Goal: Task Accomplishment & Management: Complete application form

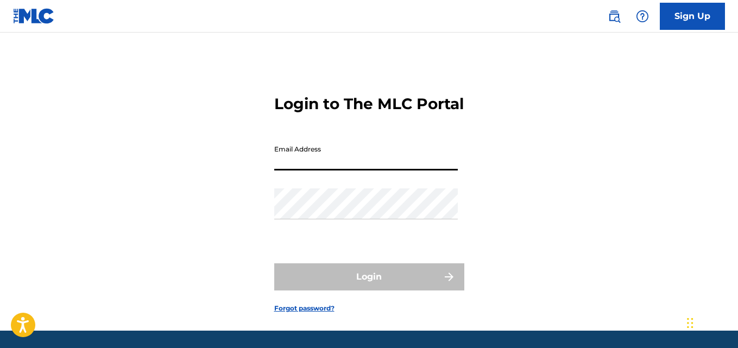
click at [327, 170] on input "Email Address" at bounding box center [366, 155] width 184 height 31
type input "[EMAIL_ADDRESS][DOMAIN_NAME]"
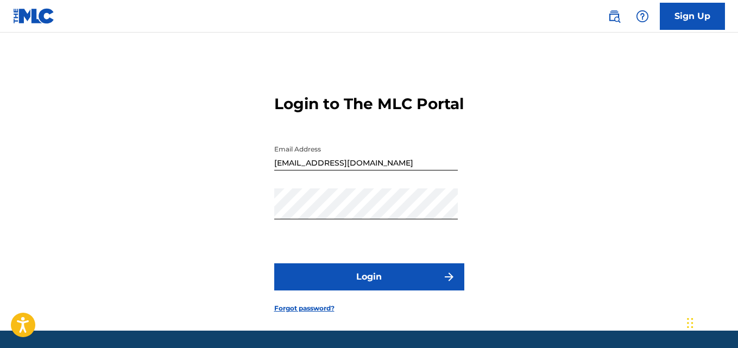
click at [365, 288] on button "Login" at bounding box center [369, 276] width 190 height 27
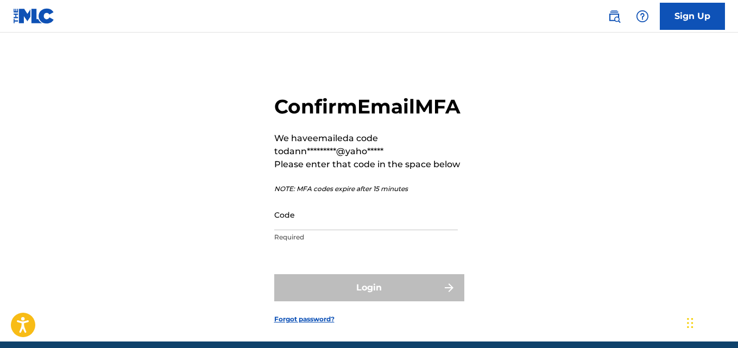
click at [337, 230] on input "Code" at bounding box center [366, 214] width 184 height 31
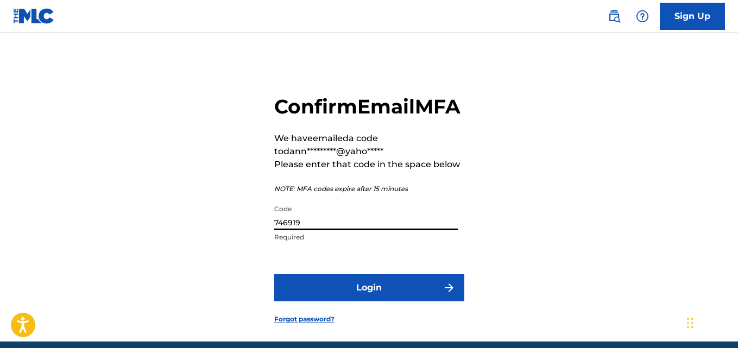
type input "746919"
click at [348, 301] on button "Login" at bounding box center [369, 287] width 190 height 27
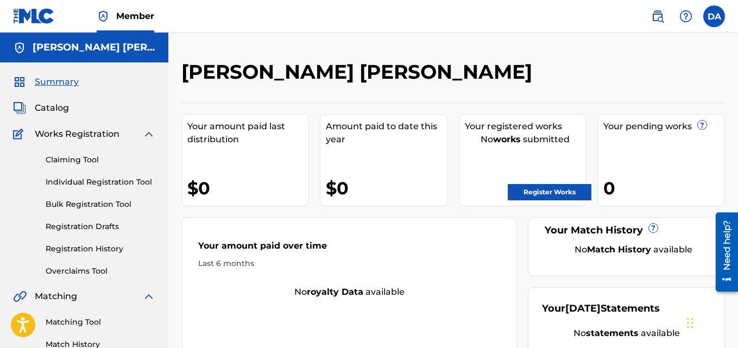
click at [715, 21] on label at bounding box center [714, 16] width 22 height 22
click at [714, 16] on input "DA [PERSON_NAME] [EMAIL_ADDRESS][DOMAIN_NAME] Notification Preferences Profile …" at bounding box center [714, 16] width 0 height 0
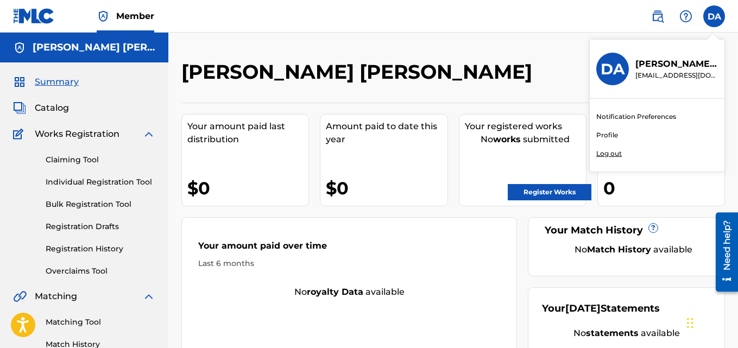
click at [605, 134] on link "Profile" at bounding box center [607, 135] width 22 height 10
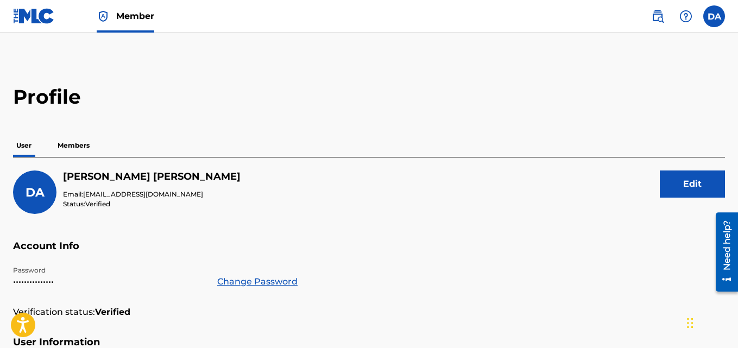
click at [84, 145] on p "Members" at bounding box center [73, 145] width 39 height 23
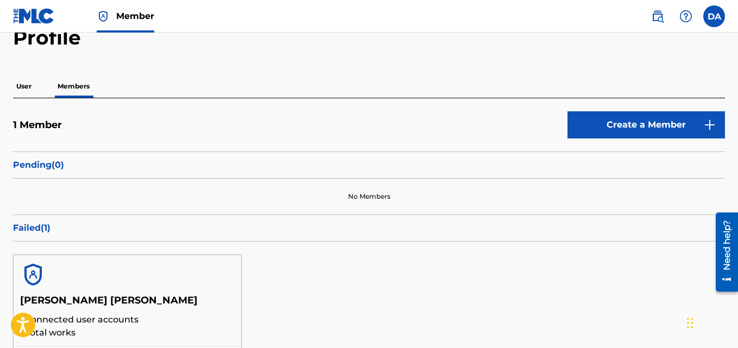
scroll to position [58, 0]
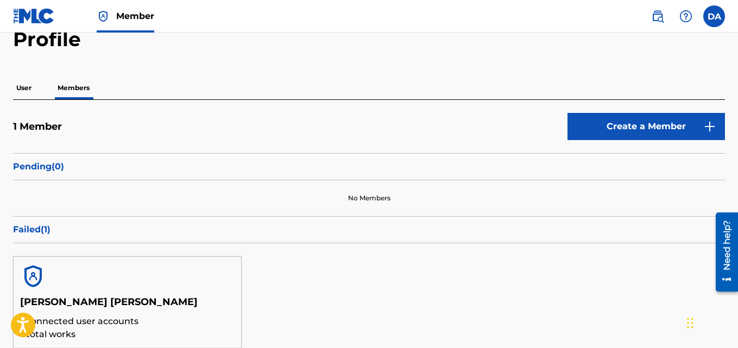
click at [34, 90] on p "User" at bounding box center [24, 88] width 22 height 23
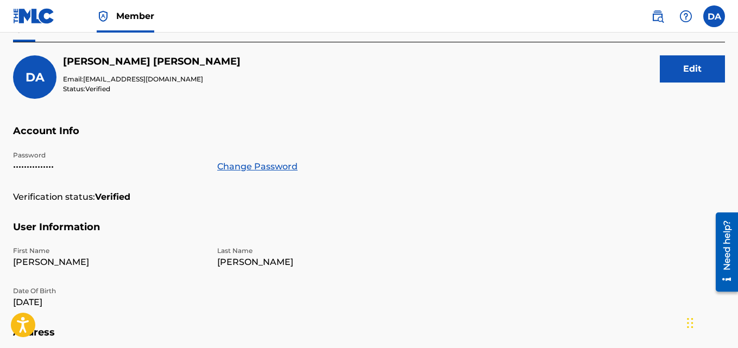
scroll to position [99, 0]
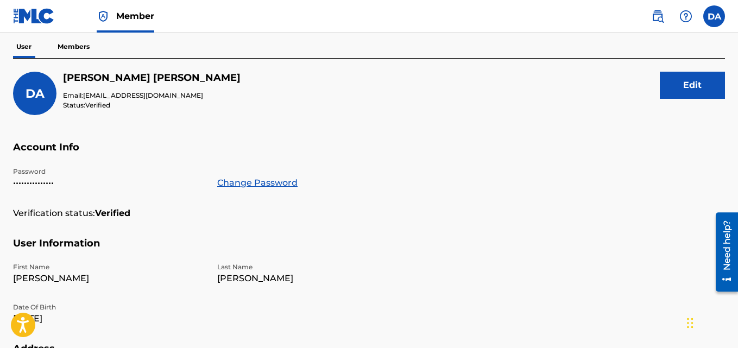
click at [84, 50] on p "Members" at bounding box center [73, 46] width 39 height 23
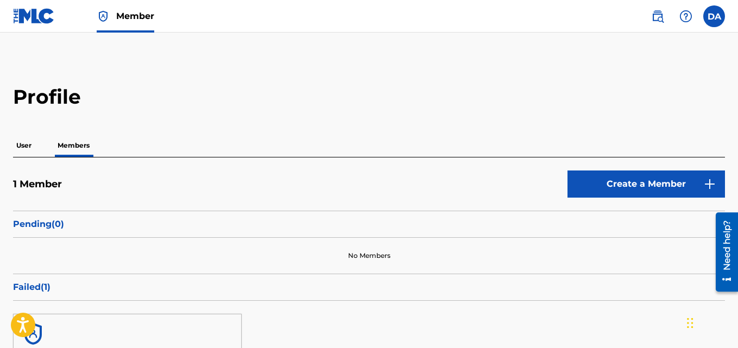
click at [674, 175] on link "Create a Member" at bounding box center [645, 183] width 157 height 27
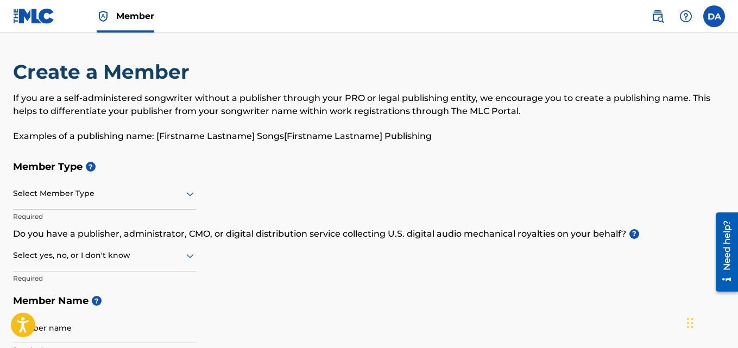
click at [91, 198] on div at bounding box center [105, 194] width 184 height 14
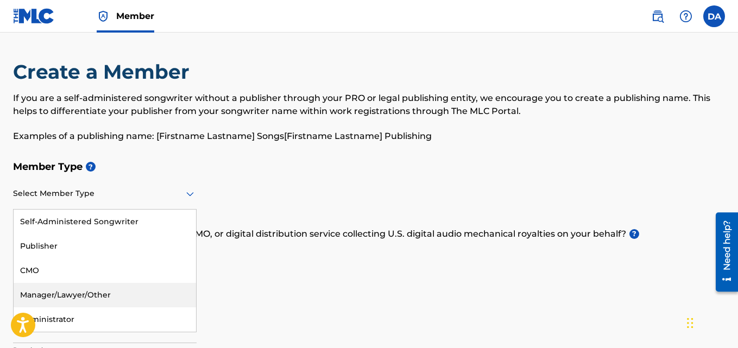
click at [66, 291] on div "Manager/Lawyer/Other" at bounding box center [105, 295] width 182 height 24
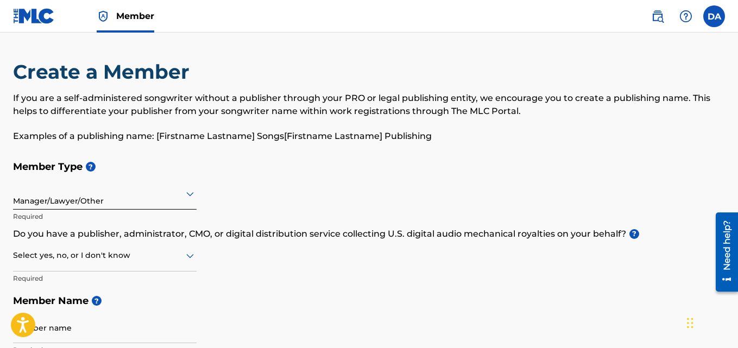
click at [108, 261] on div at bounding box center [105, 256] width 184 height 14
click at [40, 288] on div "Yes" at bounding box center [105, 283] width 182 height 24
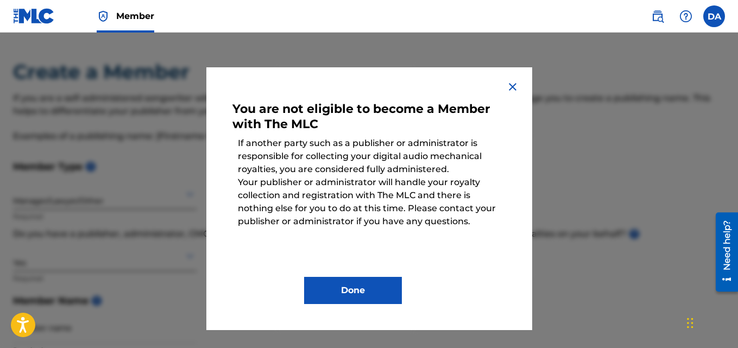
click at [345, 288] on button "Done" at bounding box center [353, 290] width 98 height 27
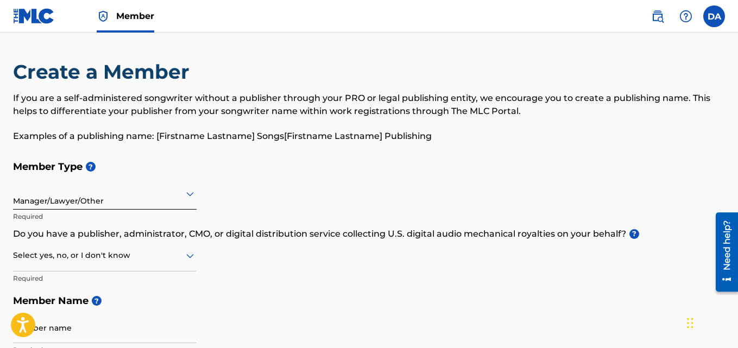
drag, startPoint x: 711, startPoint y: 21, endPoint x: 714, endPoint y: 34, distance: 13.8
click at [711, 21] on label at bounding box center [714, 16] width 22 height 22
click at [714, 16] on input "DA [PERSON_NAME] [EMAIL_ADDRESS][DOMAIN_NAME] Notification Preferences Profile …" at bounding box center [714, 16] width 0 height 0
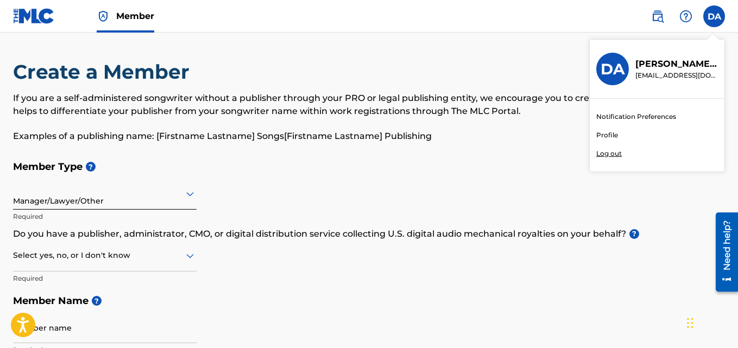
click at [609, 151] on p "Log out" at bounding box center [609, 154] width 26 height 10
click at [714, 16] on input "DA [PERSON_NAME] [EMAIL_ADDRESS][DOMAIN_NAME] Notification Preferences Profile …" at bounding box center [714, 16] width 0 height 0
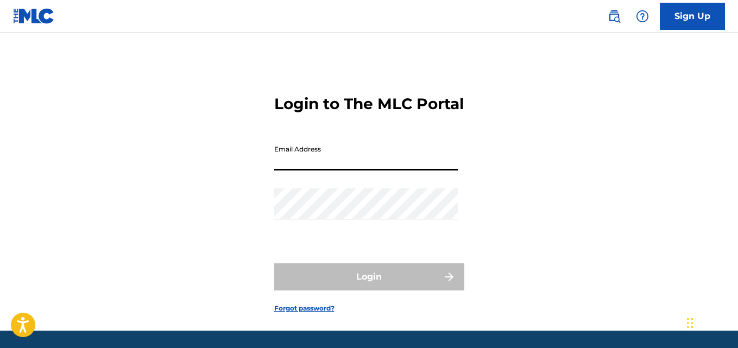
click at [333, 170] on input "Email Address" at bounding box center [366, 155] width 184 height 31
type input "[EMAIL_ADDRESS][DOMAIN_NAME]"
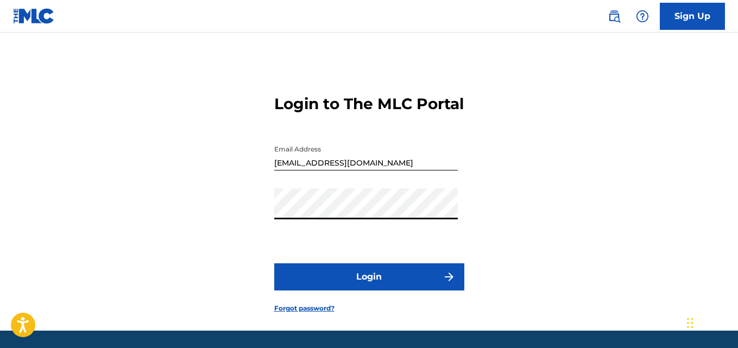
click at [370, 290] on button "Login" at bounding box center [369, 276] width 190 height 27
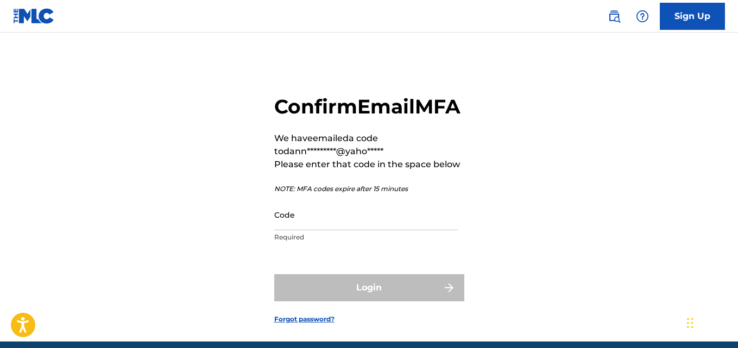
click at [330, 230] on input "Code" at bounding box center [366, 214] width 184 height 31
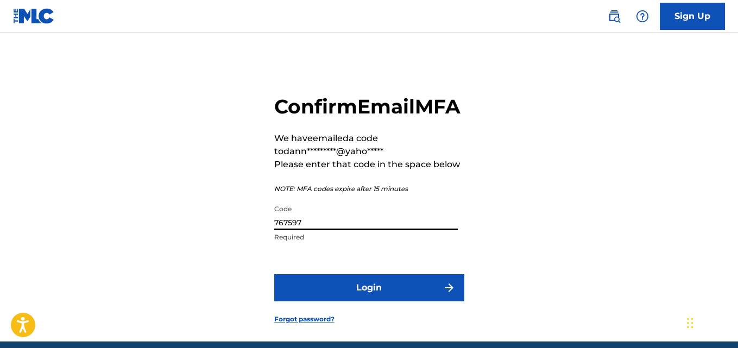
type input "767597"
click at [365, 301] on button "Login" at bounding box center [369, 287] width 190 height 27
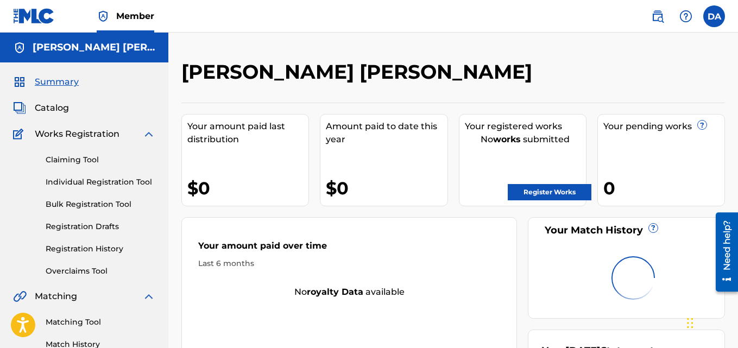
click at [712, 15] on label at bounding box center [714, 16] width 22 height 22
click at [714, 16] on input "DA [PERSON_NAME] [EMAIL_ADDRESS][DOMAIN_NAME] Notification Preferences Profile …" at bounding box center [714, 16] width 0 height 0
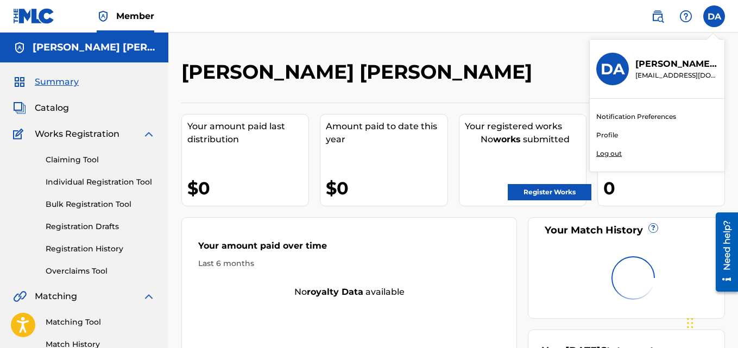
click at [610, 135] on link "Profile" at bounding box center [607, 135] width 22 height 10
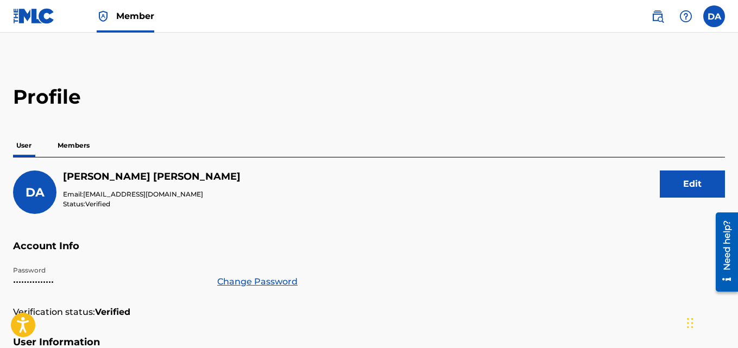
click at [68, 146] on p "Members" at bounding box center [73, 145] width 39 height 23
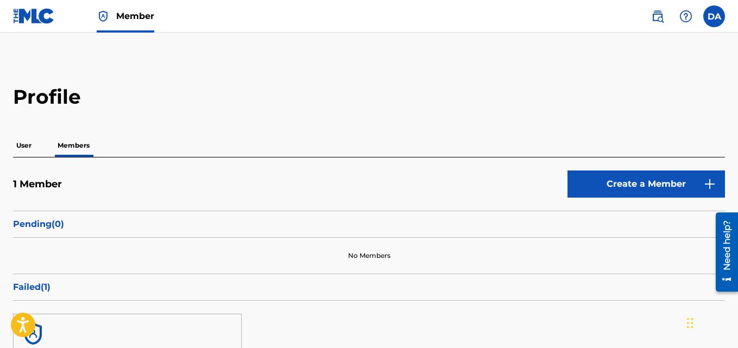
click at [627, 182] on link "Create a Member" at bounding box center [645, 183] width 157 height 27
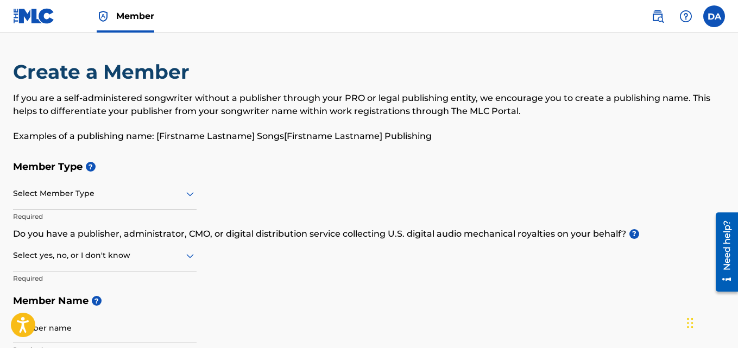
click at [99, 198] on div at bounding box center [105, 194] width 184 height 14
click at [336, 164] on h5 "Member Type ?" at bounding box center [369, 166] width 712 height 23
click at [83, 262] on div at bounding box center [105, 256] width 184 height 14
click at [35, 282] on div "Yes" at bounding box center [105, 283] width 182 height 24
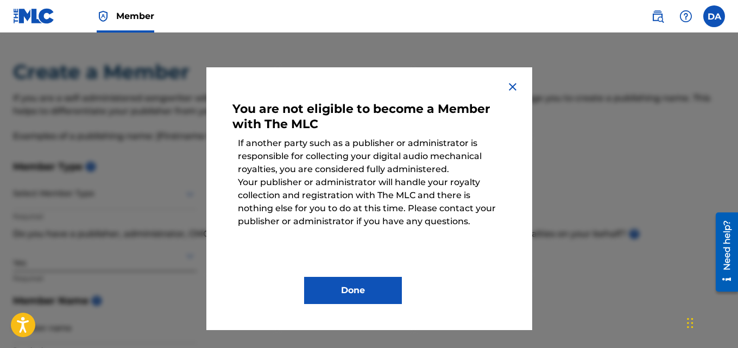
click at [359, 289] on button "Done" at bounding box center [353, 290] width 98 height 27
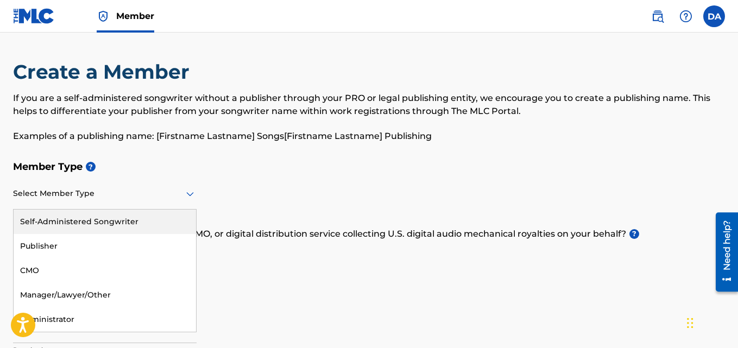
click at [70, 199] on div at bounding box center [105, 194] width 184 height 14
click at [311, 185] on div "Member Type ? 5 results available. Use Up and Down to choose options, press Ent…" at bounding box center [369, 258] width 712 height 206
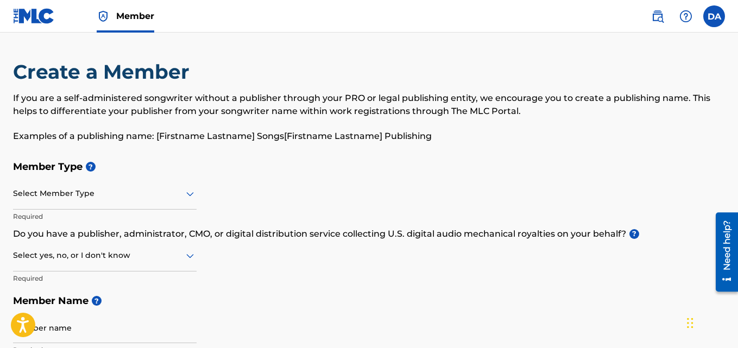
click at [143, 256] on div at bounding box center [105, 256] width 184 height 14
click at [341, 164] on h5 "Member Type ?" at bounding box center [369, 166] width 712 height 23
click at [100, 254] on div at bounding box center [105, 256] width 184 height 14
click at [49, 286] on div "Yes" at bounding box center [105, 283] width 182 height 24
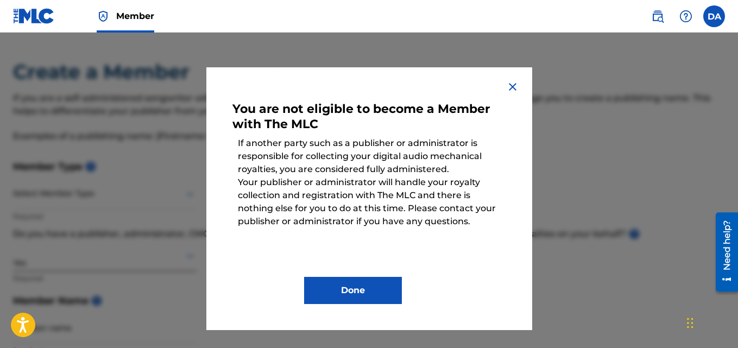
click at [354, 284] on button "Done" at bounding box center [353, 290] width 98 height 27
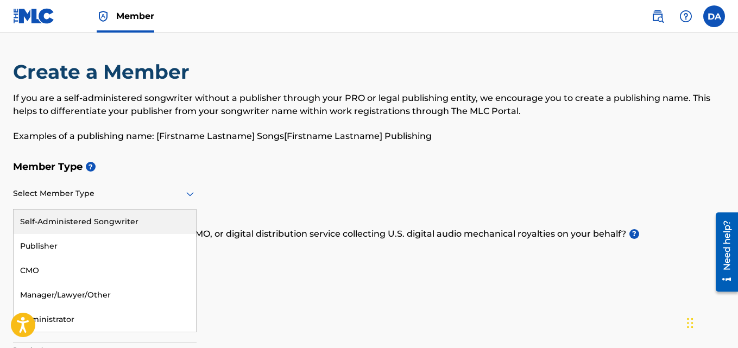
click at [119, 197] on div at bounding box center [105, 194] width 184 height 14
click at [123, 194] on div at bounding box center [105, 194] width 184 height 14
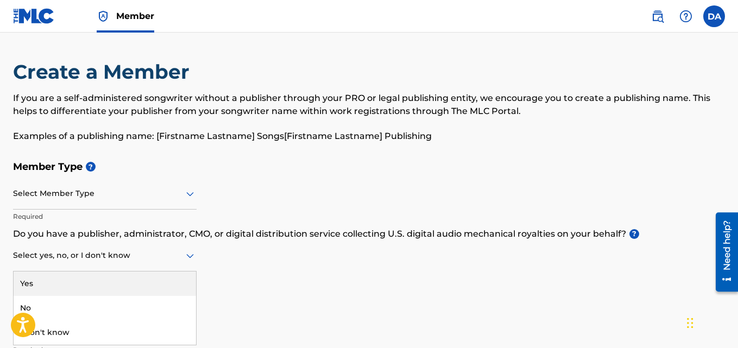
click at [119, 258] on div at bounding box center [105, 256] width 184 height 14
click at [42, 285] on div "Yes" at bounding box center [105, 283] width 182 height 24
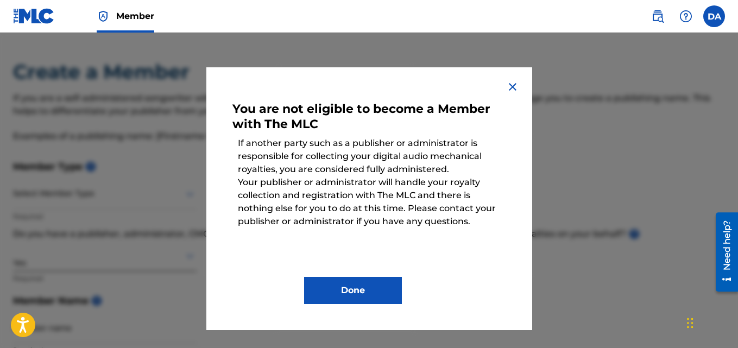
click at [510, 85] on img at bounding box center [512, 86] width 13 height 13
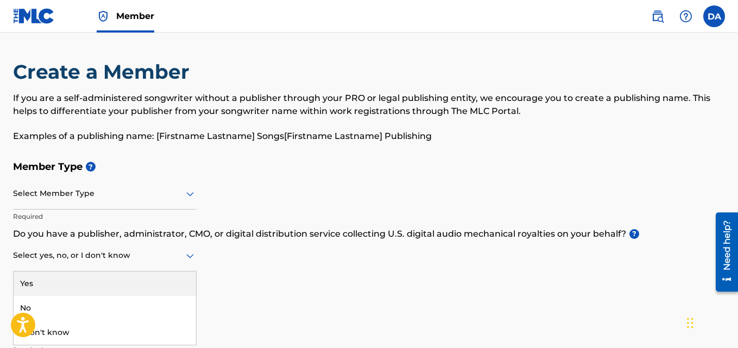
click at [119, 251] on div at bounding box center [105, 256] width 184 height 14
click at [37, 286] on div "Yes" at bounding box center [105, 283] width 182 height 24
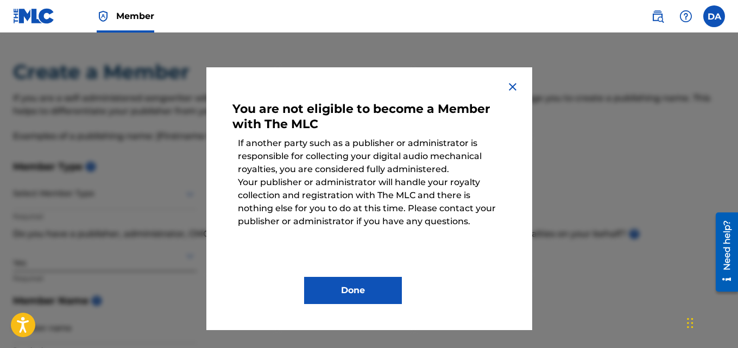
click at [350, 289] on button "Done" at bounding box center [353, 290] width 98 height 27
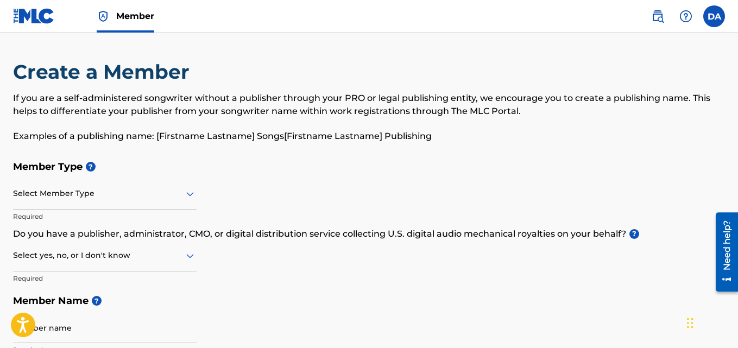
click at [718, 20] on label at bounding box center [714, 16] width 22 height 22
click at [714, 16] on input "DA [PERSON_NAME] [EMAIL_ADDRESS][DOMAIN_NAME] Notification Preferences Profile …" at bounding box center [714, 16] width 0 height 0
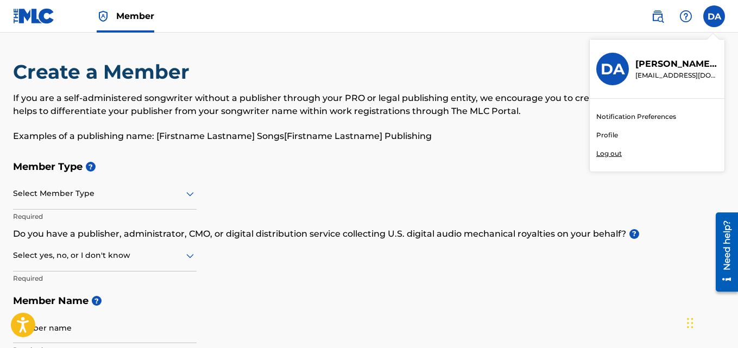
click at [602, 147] on div "Notification Preferences Profile Log out" at bounding box center [657, 135] width 135 height 73
click at [714, 16] on input "DA [PERSON_NAME] [EMAIL_ADDRESS][DOMAIN_NAME] Notification Preferences Profile …" at bounding box center [714, 16] width 0 height 0
click at [605, 153] on p "Log out" at bounding box center [609, 154] width 26 height 10
click at [714, 16] on input "DA [PERSON_NAME] [EMAIL_ADDRESS][DOMAIN_NAME] Notification Preferences Profile …" at bounding box center [714, 16] width 0 height 0
